Goal: Communication & Community: Answer question/provide support

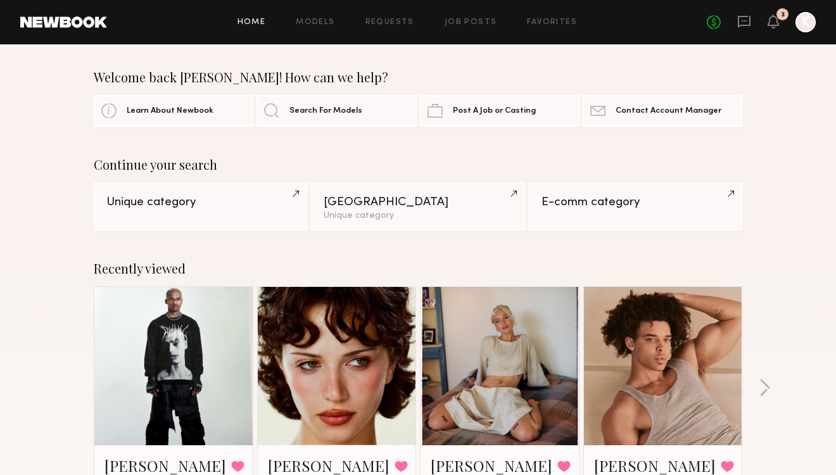
click at [344, 300] on link at bounding box center [336, 366] width 77 height 158
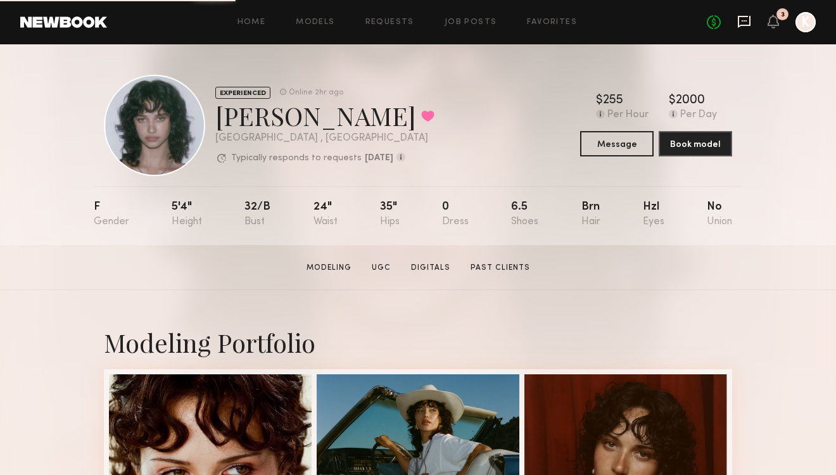
click at [748, 22] on icon at bounding box center [744, 22] width 14 height 14
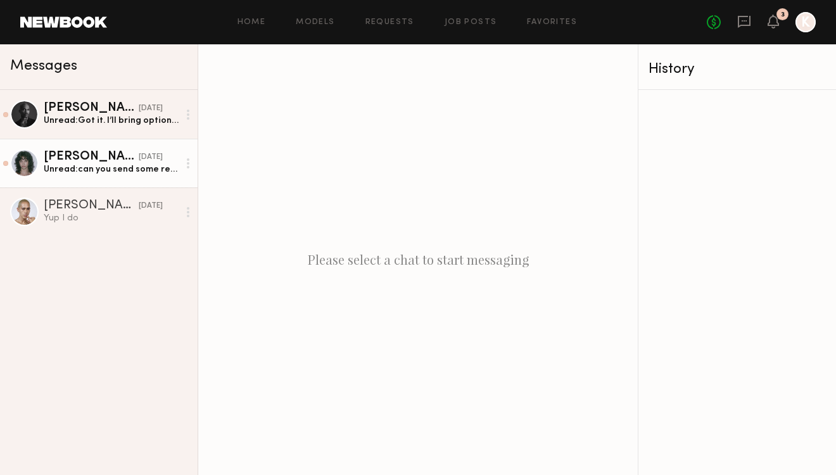
click at [108, 173] on div "Unread: can you send some references pls!" at bounding box center [111, 169] width 135 height 12
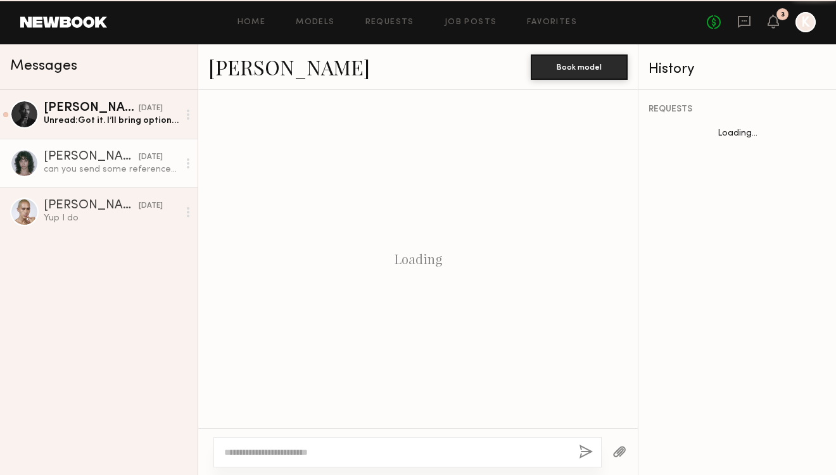
scroll to position [739, 0]
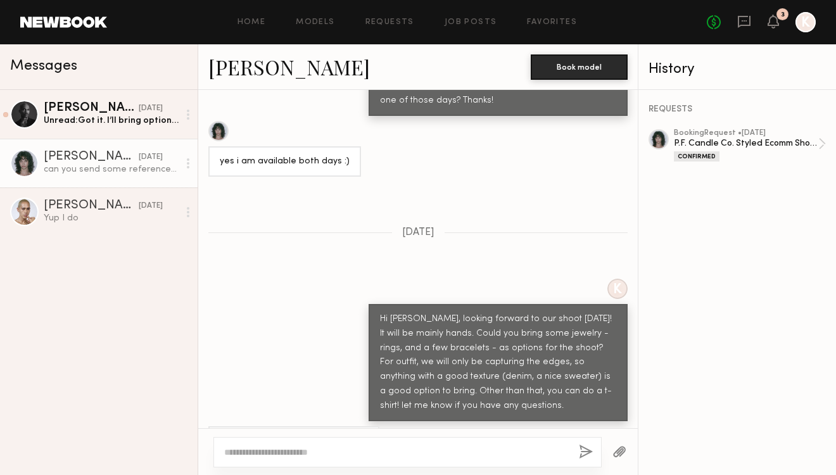
click at [622, 451] on button "button" at bounding box center [619, 452] width 14 height 16
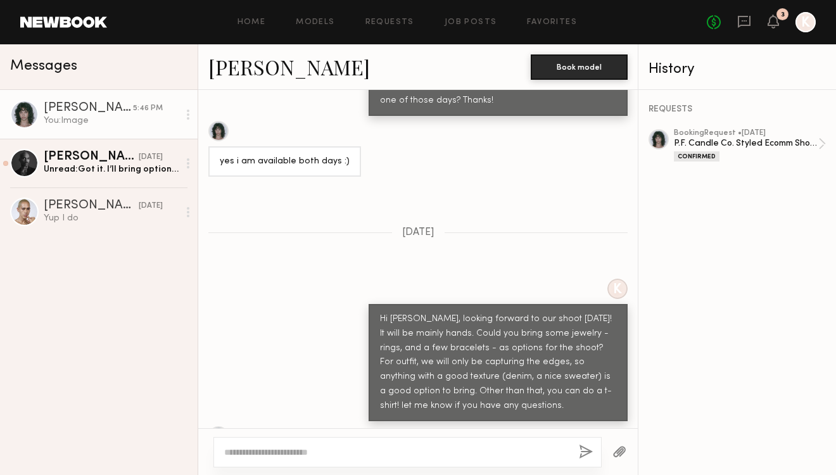
scroll to position [1117, 0]
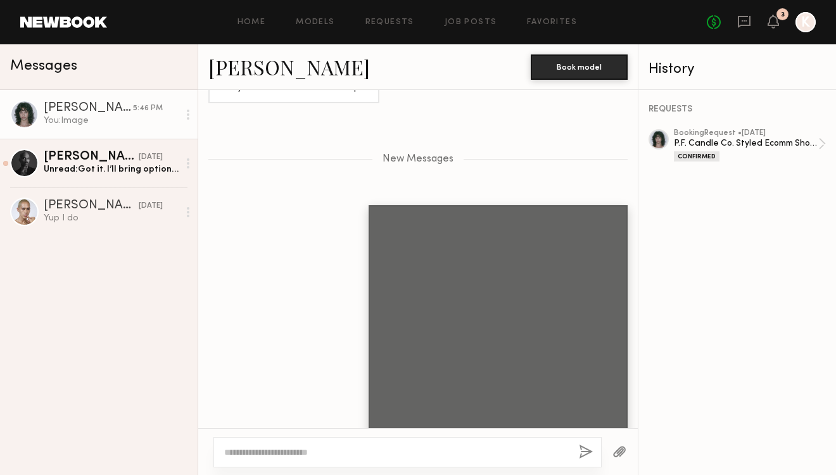
click at [615, 450] on button "button" at bounding box center [619, 452] width 14 height 16
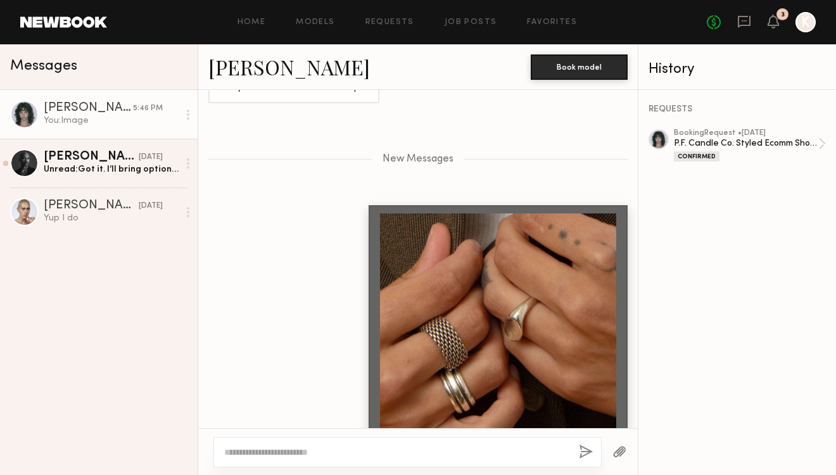
scroll to position [1400, 0]
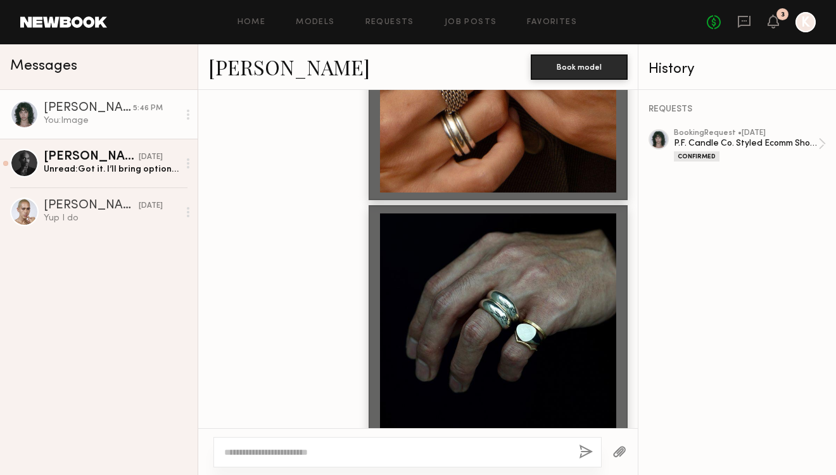
click at [622, 453] on button "button" at bounding box center [619, 452] width 14 height 16
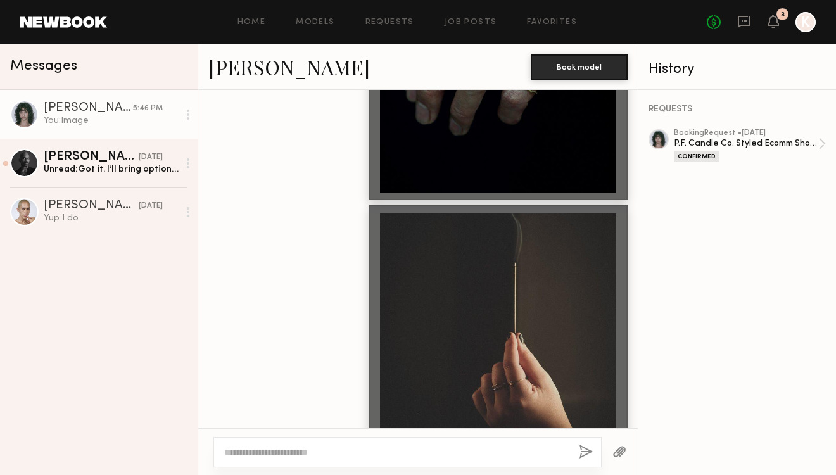
click at [410, 459] on div at bounding box center [407, 452] width 388 height 30
click at [411, 448] on textarea at bounding box center [396, 452] width 344 height 13
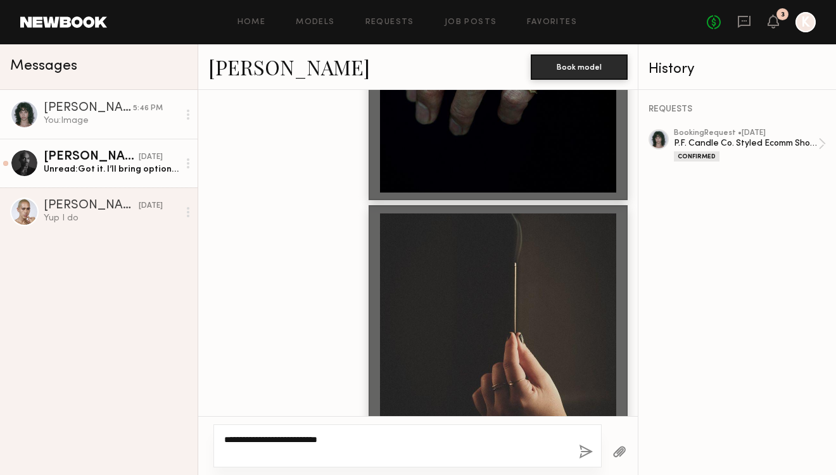
type textarea "**********"
click at [94, 175] on div "Unread: Got it. I’ll bring options. See you [DATE]! :)" at bounding box center [111, 169] width 135 height 12
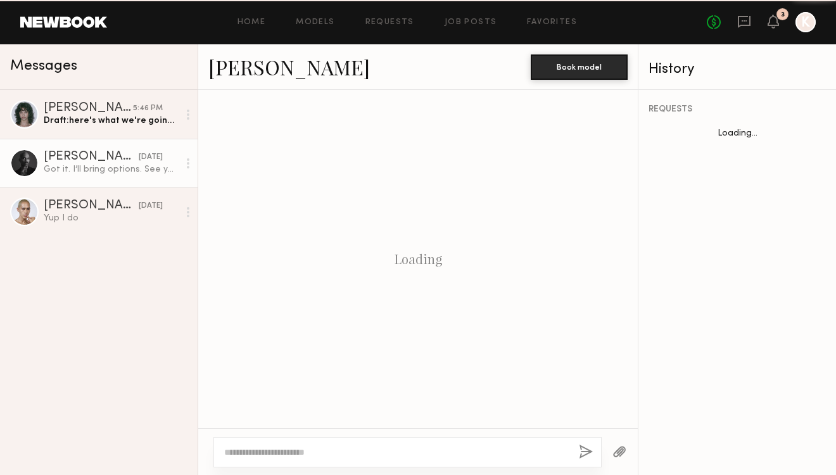
scroll to position [753, 0]
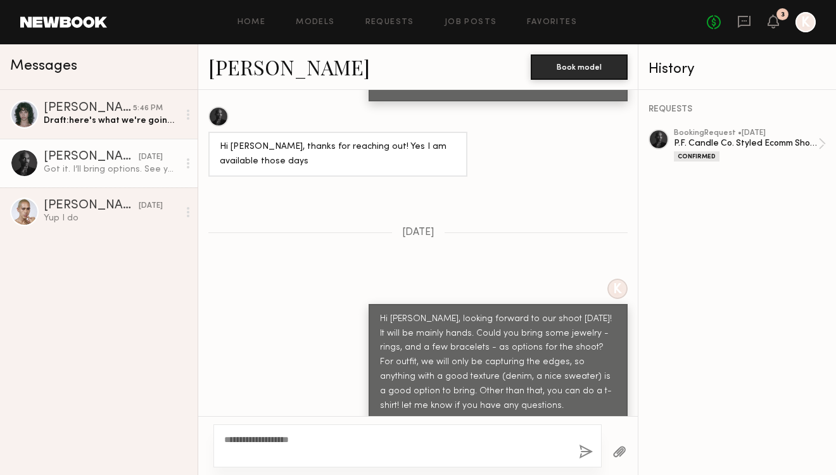
type textarea "**********"
click at [580, 450] on button "button" at bounding box center [586, 452] width 14 height 16
